Goal: Information Seeking & Learning: Find specific fact

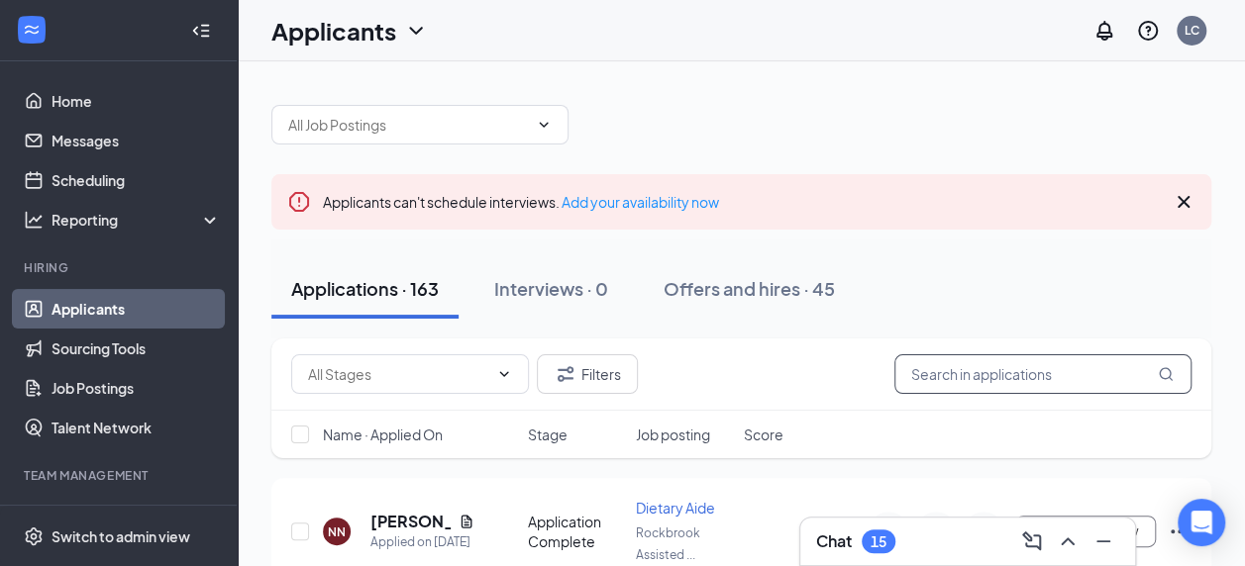
click at [990, 379] on input "text" at bounding box center [1042, 374] width 297 height 40
type input "[PERSON_NAME]"
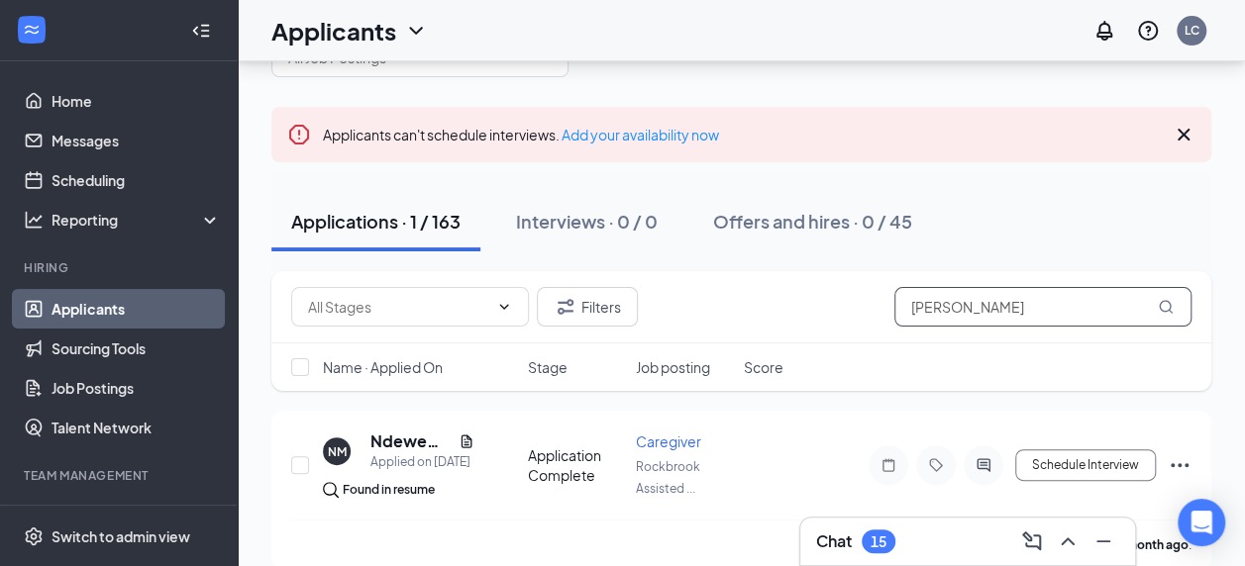
scroll to position [93, 0]
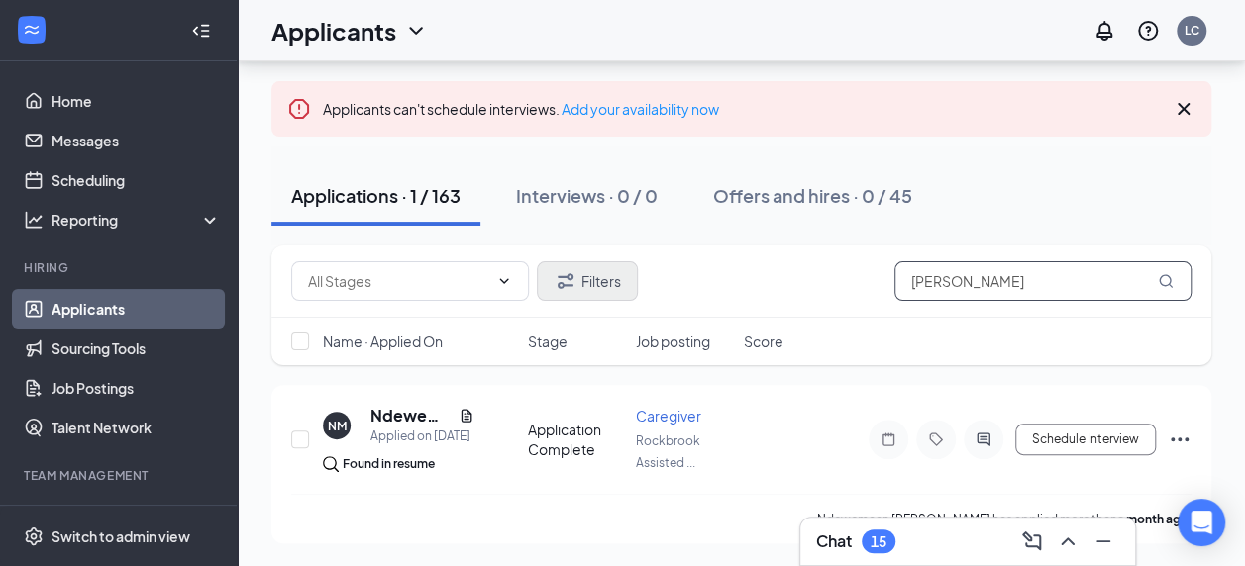
drag, startPoint x: 948, startPoint y: 279, endPoint x: 608, endPoint y: 271, distance: 339.7
click at [611, 271] on div "Filters Ariel" at bounding box center [741, 281] width 900 height 40
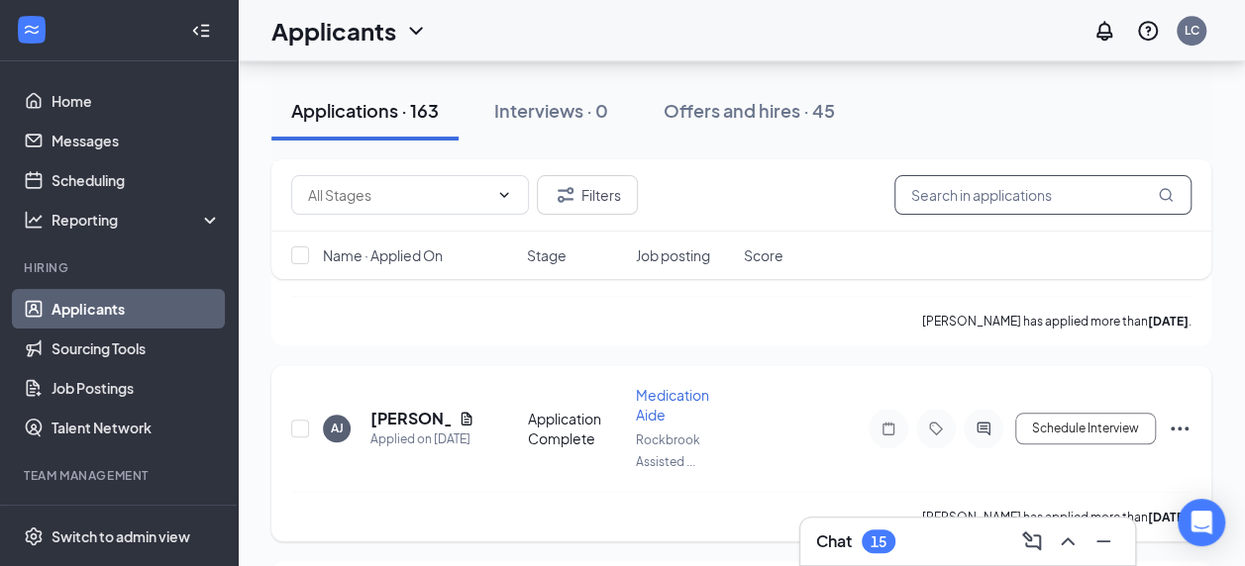
scroll to position [687, 0]
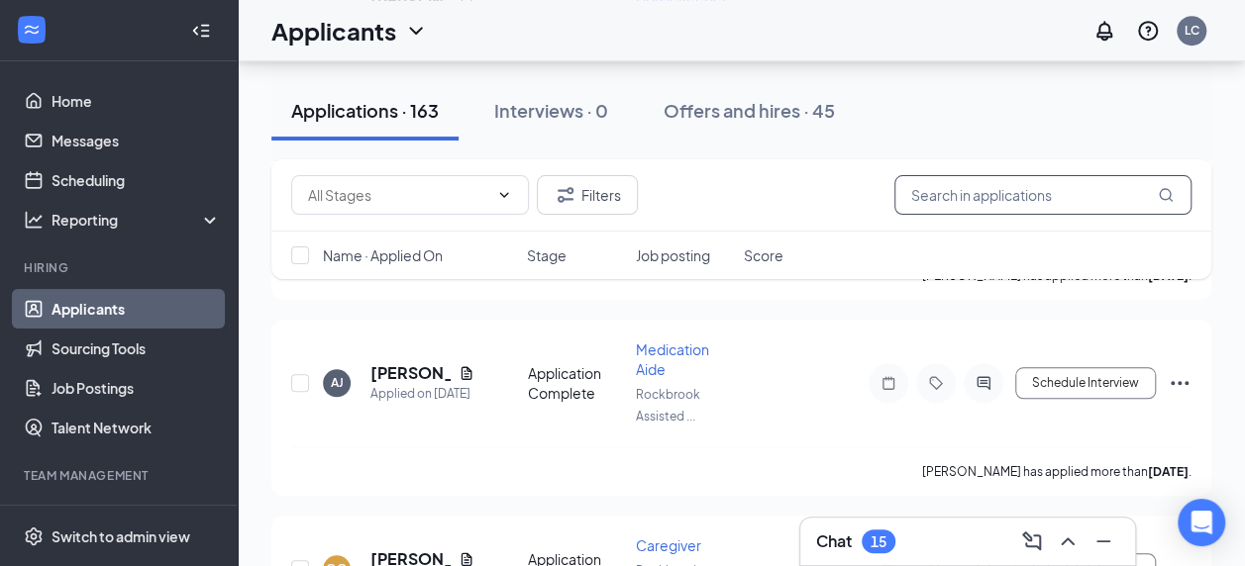
click at [943, 197] on input "text" at bounding box center [1042, 195] width 297 height 40
type input "cotton"
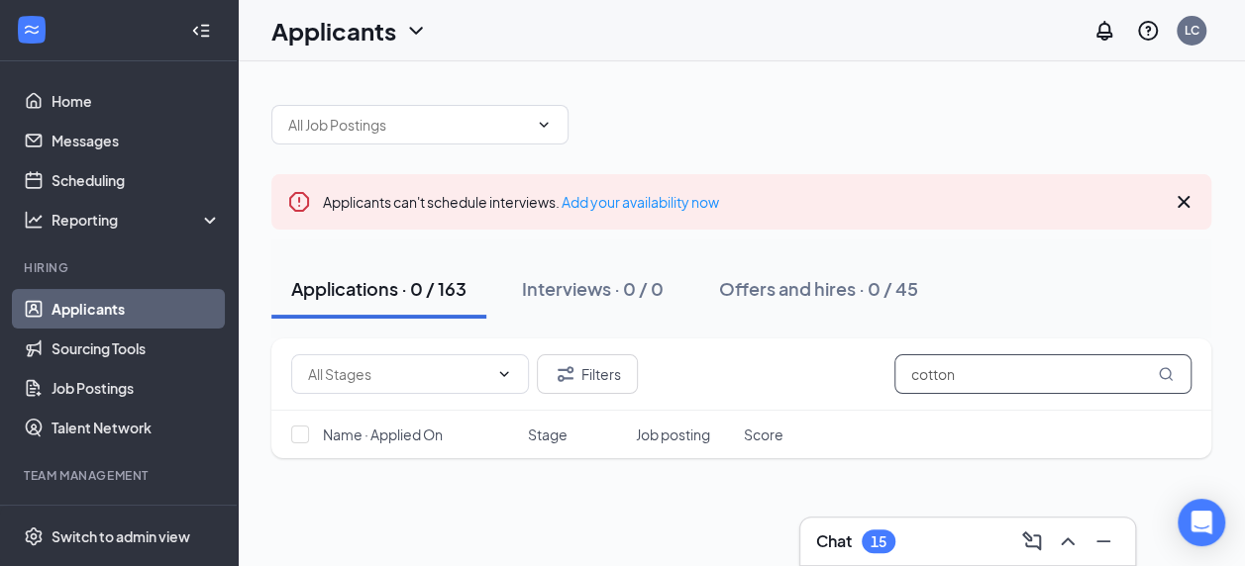
drag, startPoint x: 1036, startPoint y: 383, endPoint x: 883, endPoint y: 412, distance: 155.2
click at [883, 412] on div "Filters cotton Name · Applied On Stage Job posting Score" at bounding box center [741, 399] width 940 height 120
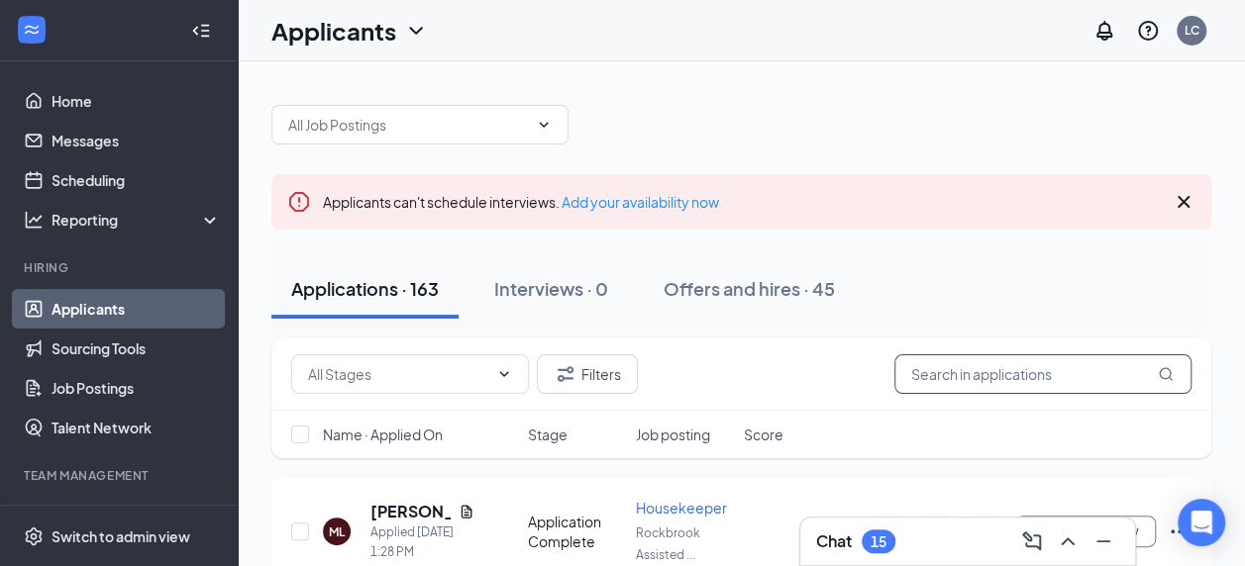
type input "A"
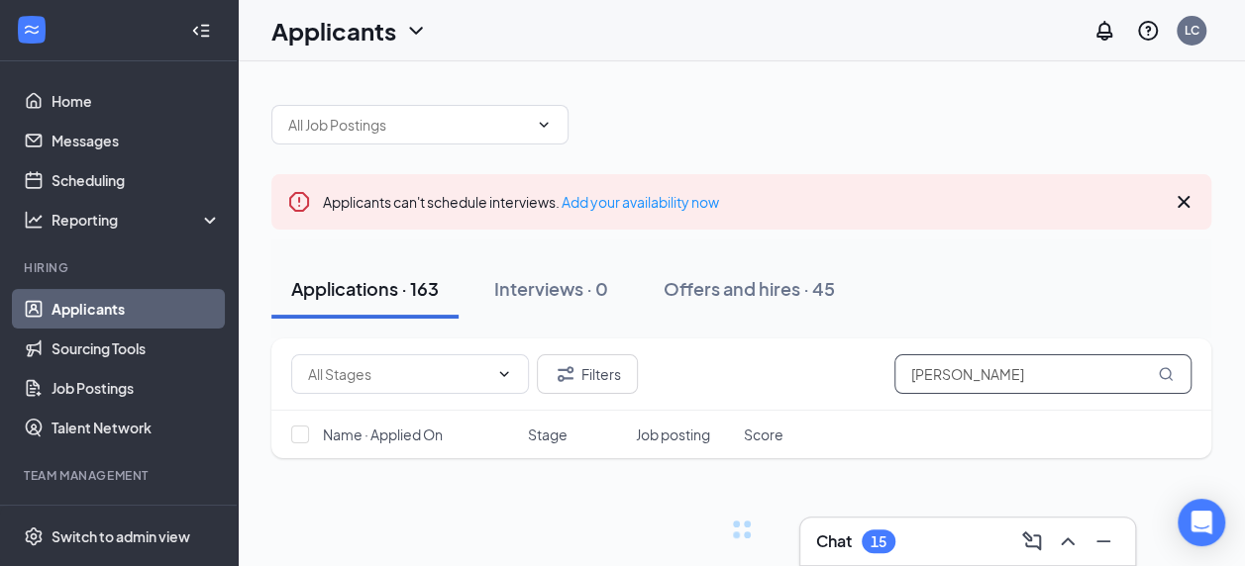
type input "[PERSON_NAME]"
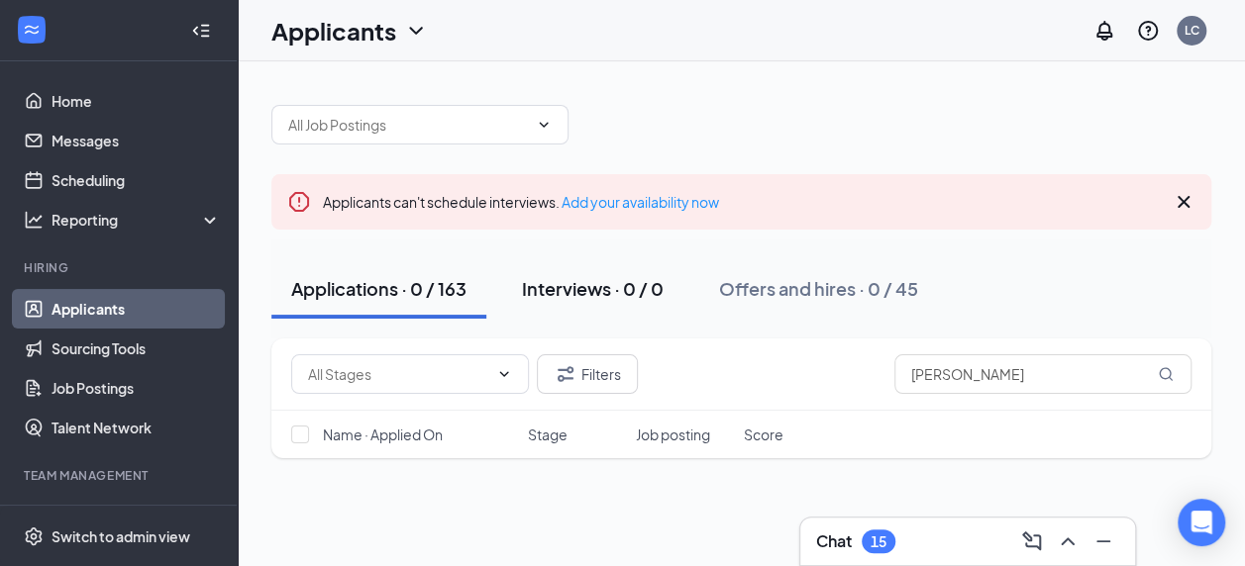
click at [574, 284] on div "Interviews · 0 / 0" at bounding box center [593, 288] width 142 height 25
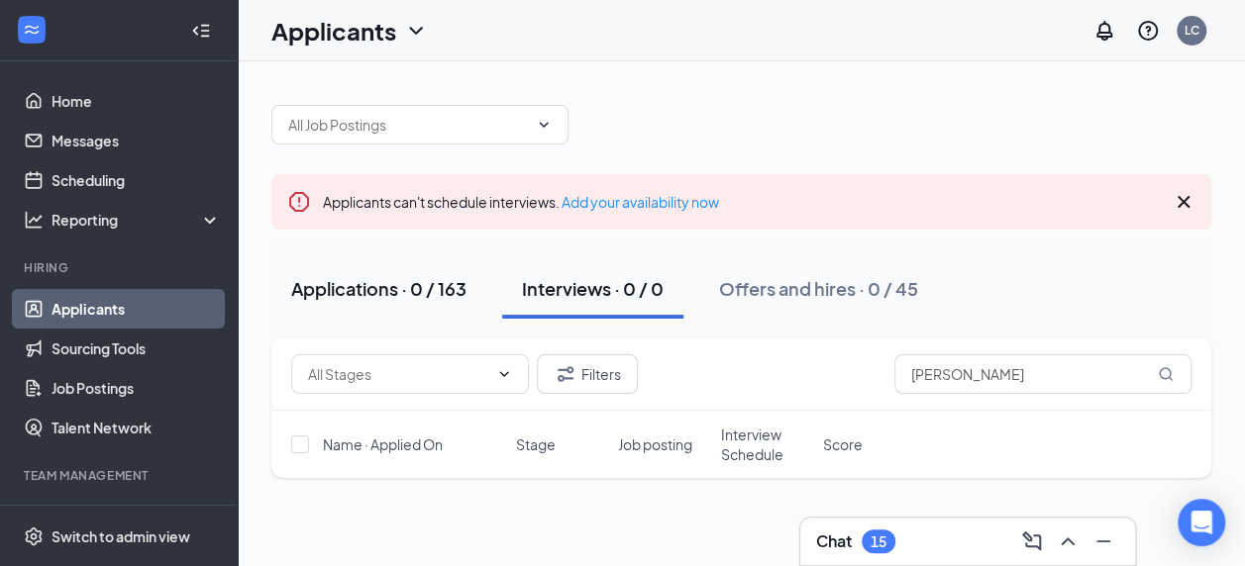
click at [400, 279] on div "Applications · 0 / 163" at bounding box center [378, 288] width 175 height 25
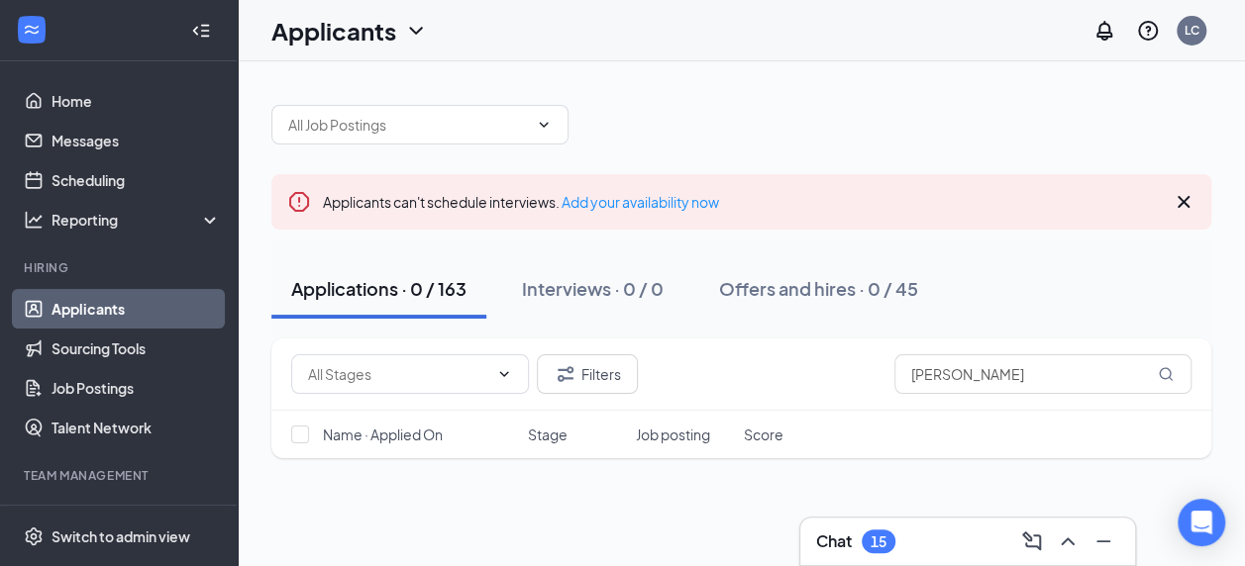
click at [98, 309] on link "Applicants" at bounding box center [135, 309] width 169 height 40
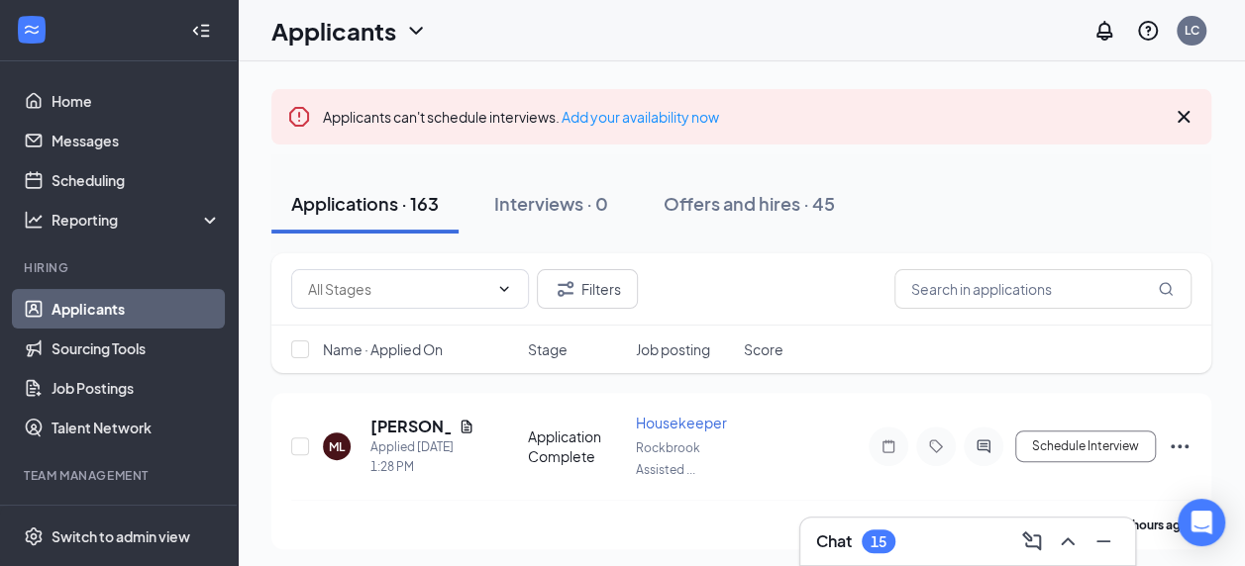
scroll to position [198, 0]
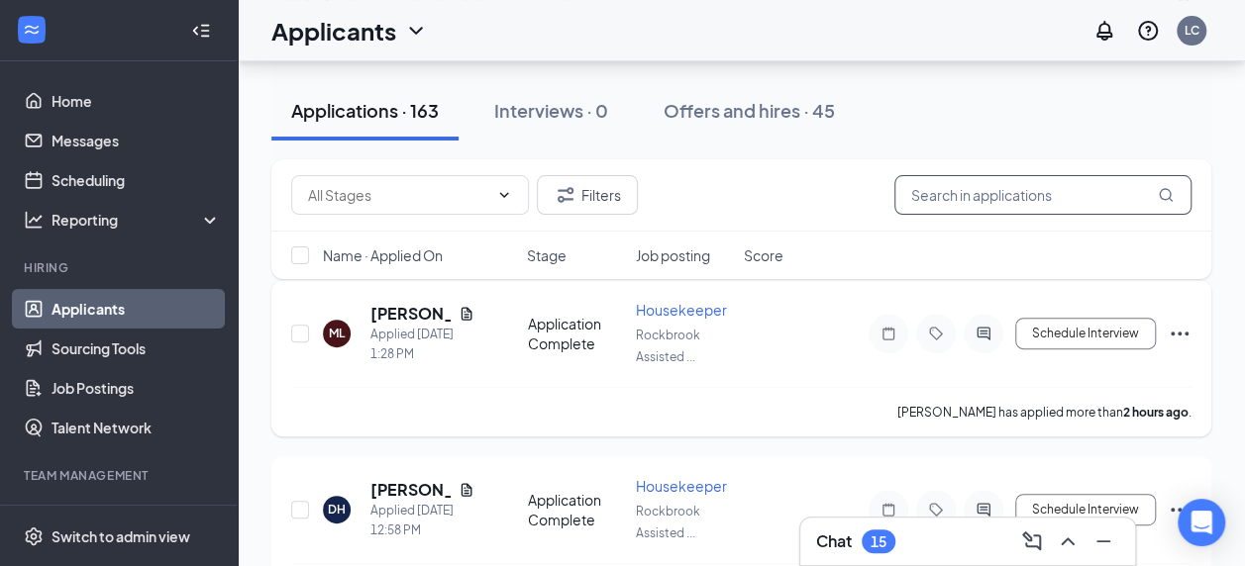
drag, startPoint x: 1022, startPoint y: 200, endPoint x: 486, endPoint y: 306, distance: 546.0
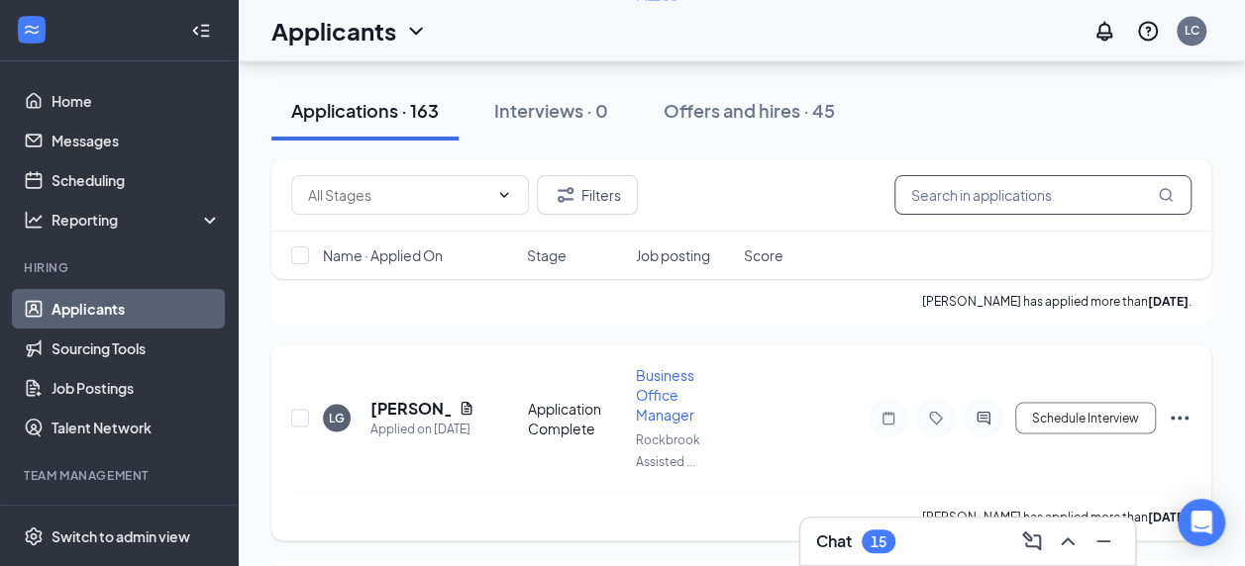
scroll to position [8911, 0]
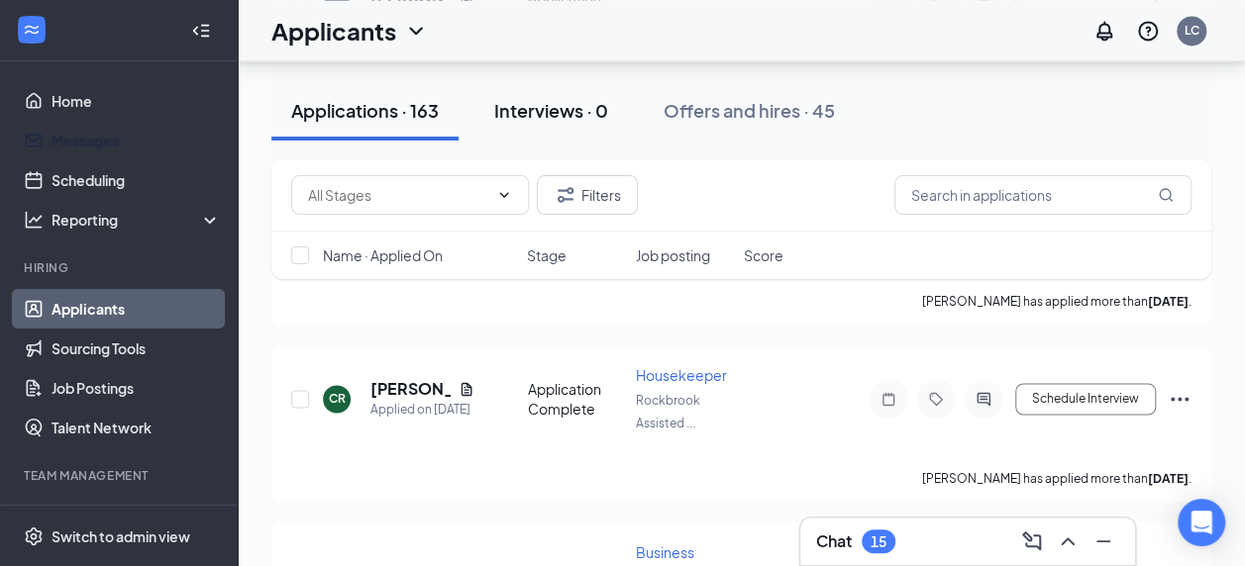
drag, startPoint x: 96, startPoint y: 132, endPoint x: 604, endPoint y: 135, distance: 507.9
click at [96, 132] on link "Messages" at bounding box center [135, 141] width 169 height 40
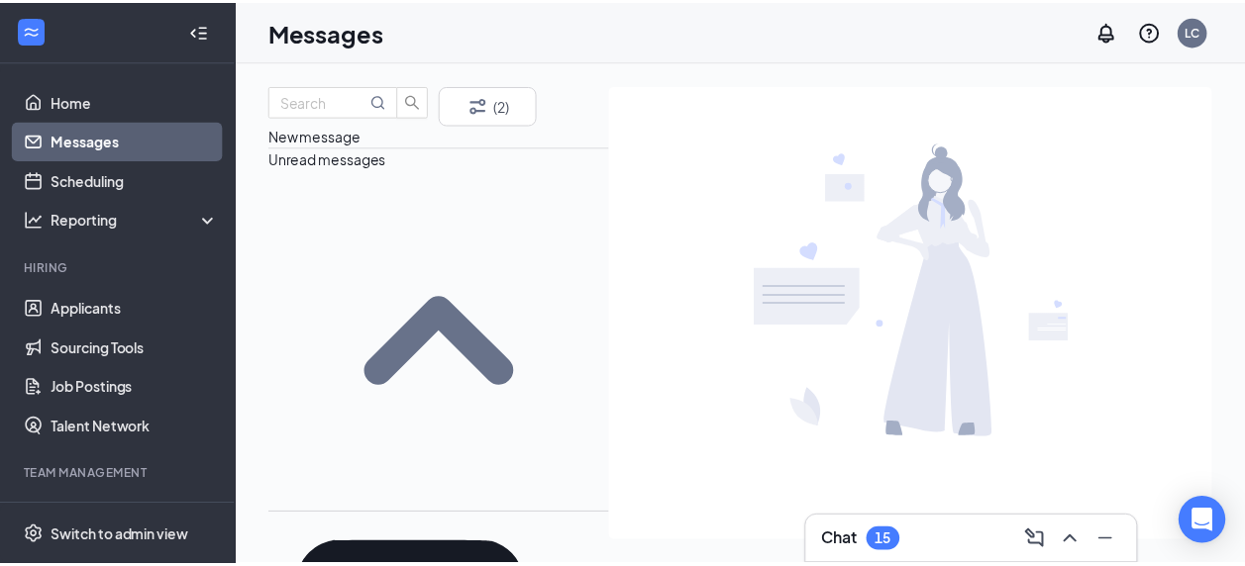
scroll to position [495, 0]
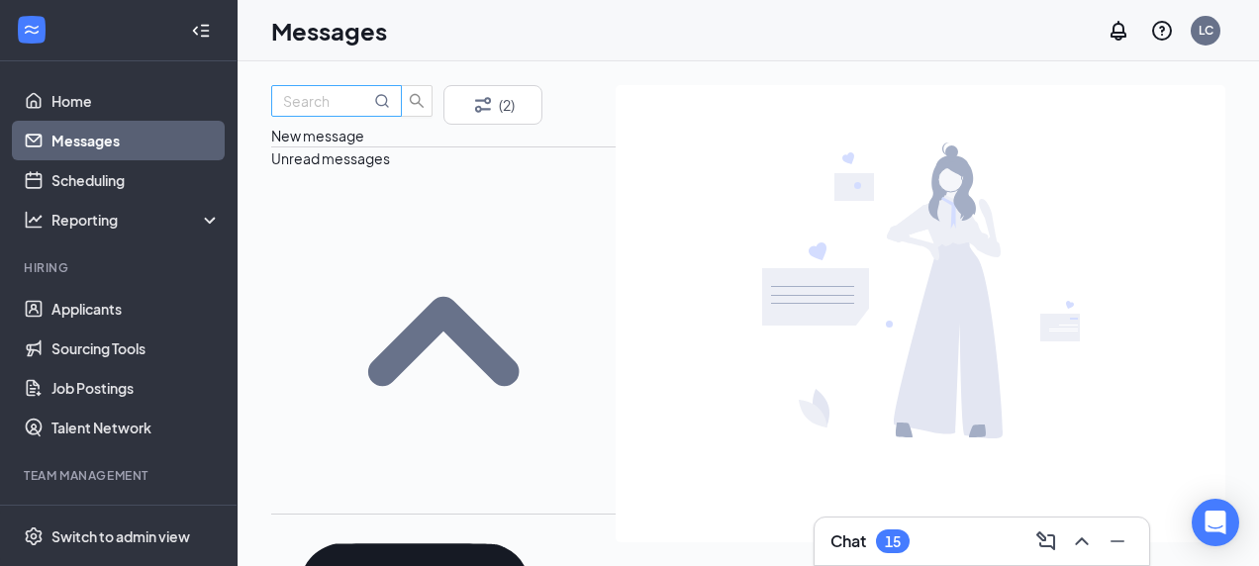
click at [354, 112] on input "text" at bounding box center [326, 101] width 87 height 22
type input "[PERSON_NAME]"
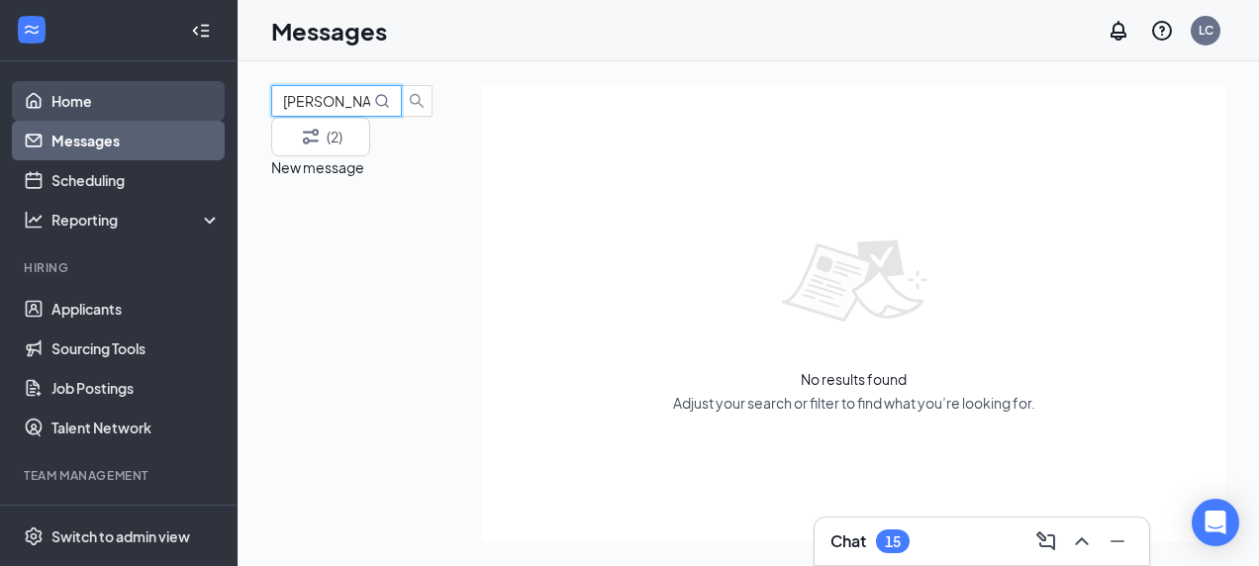
click at [63, 91] on link "Home" at bounding box center [135, 101] width 169 height 40
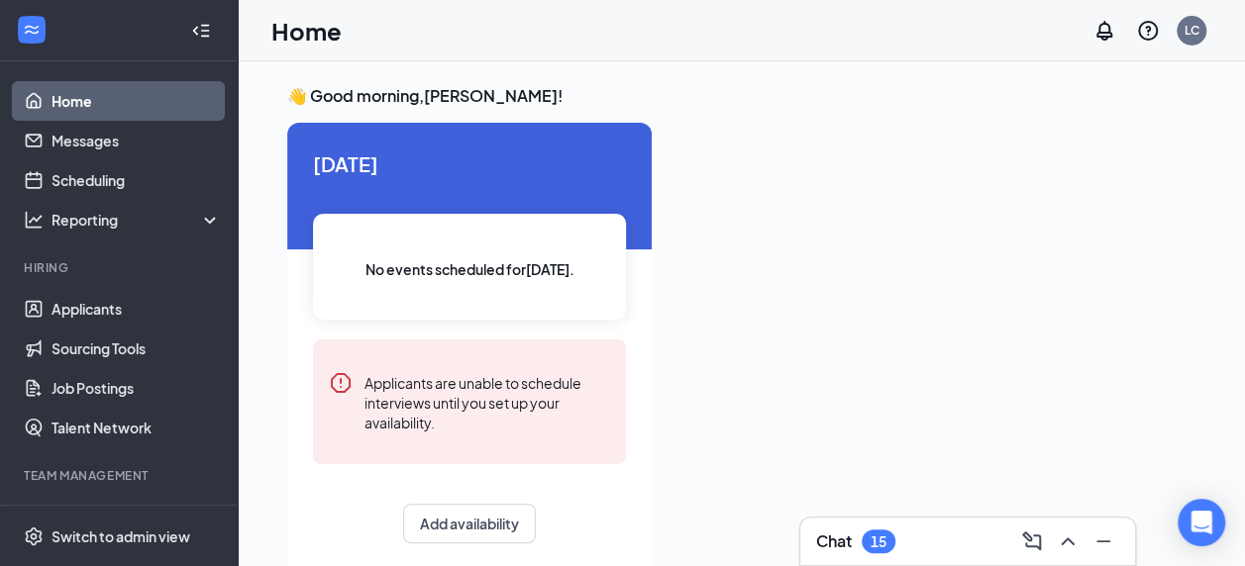
scroll to position [7, 0]
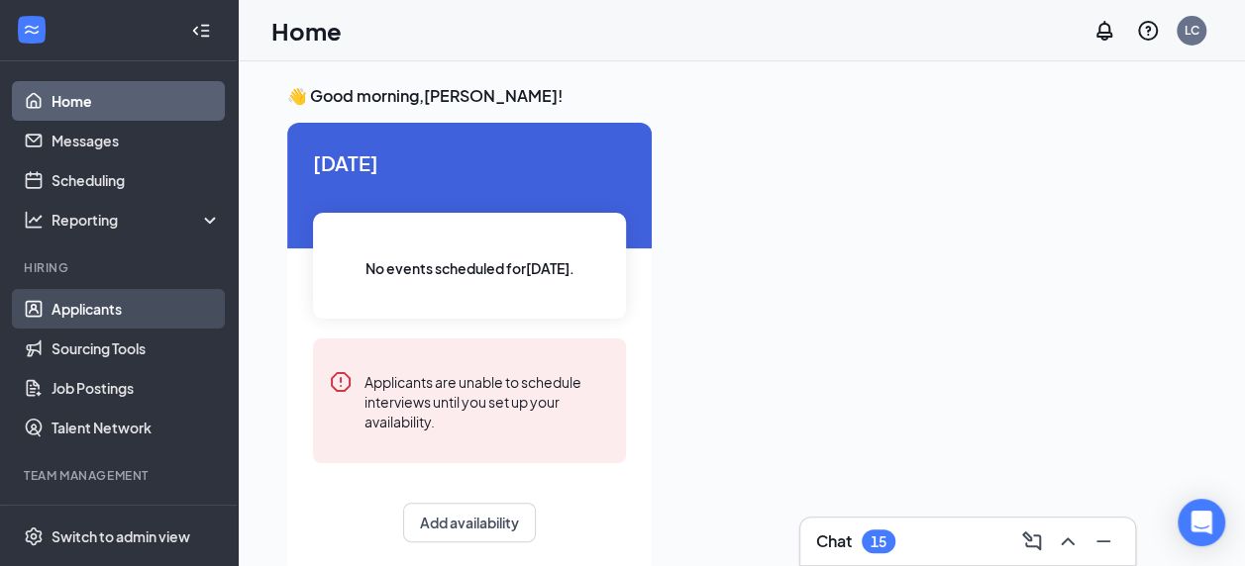
click at [91, 313] on link "Applicants" at bounding box center [135, 309] width 169 height 40
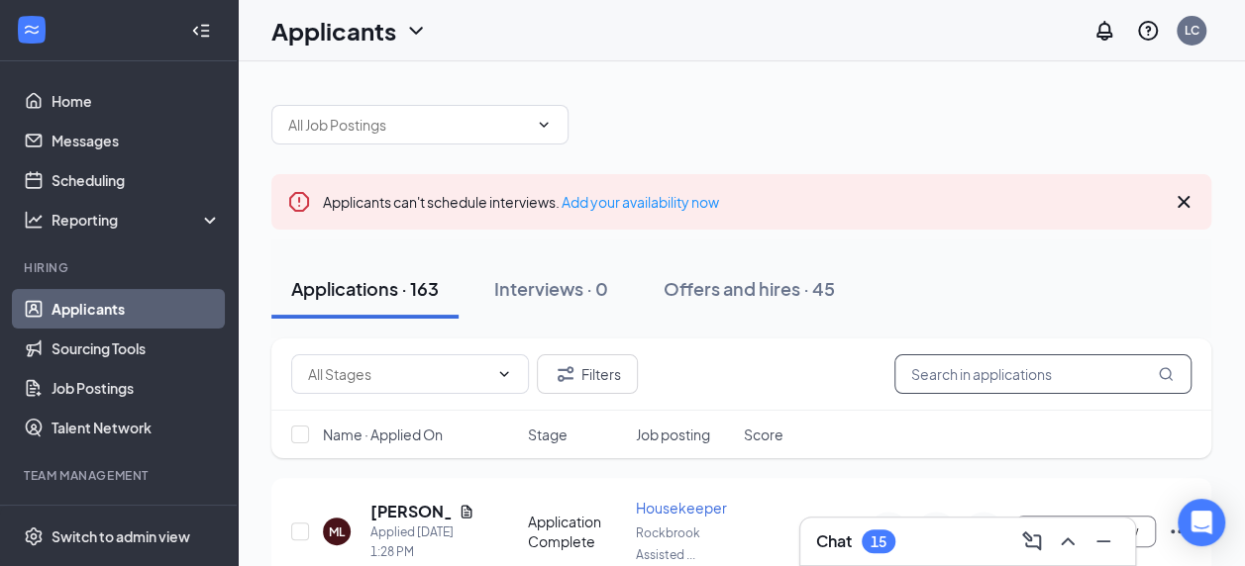
click at [989, 373] on input "text" at bounding box center [1042, 374] width 297 height 40
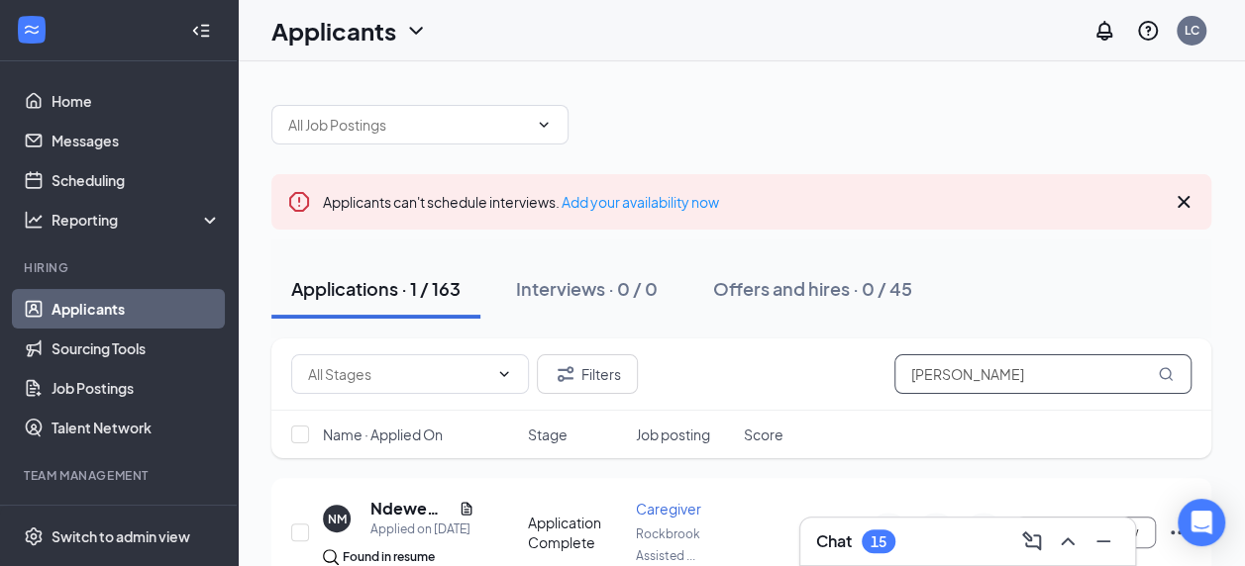
type input "[PERSON_NAME]"
